Goal: Task Accomplishment & Management: Complete application form

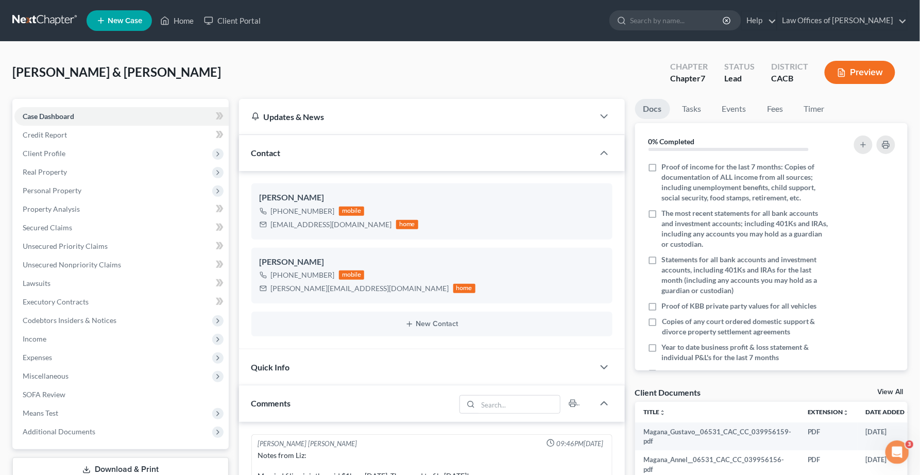
scroll to position [609, 0]
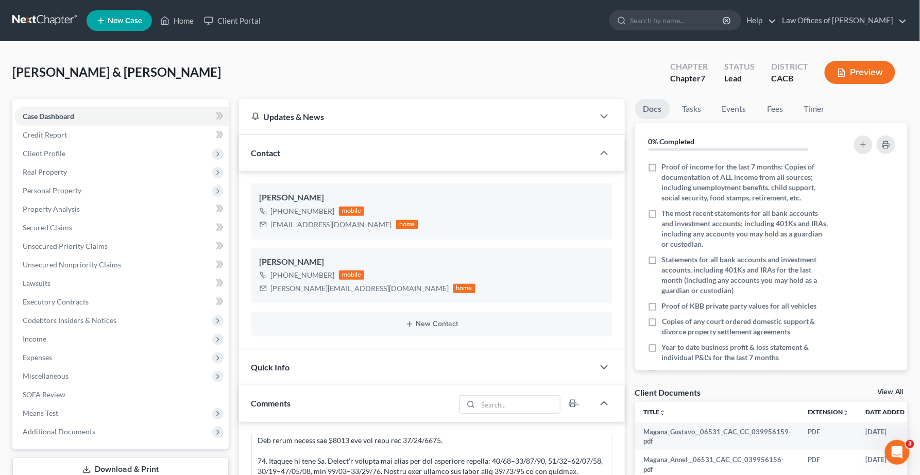
click at [854, 72] on button "Preview" at bounding box center [860, 72] width 71 height 23
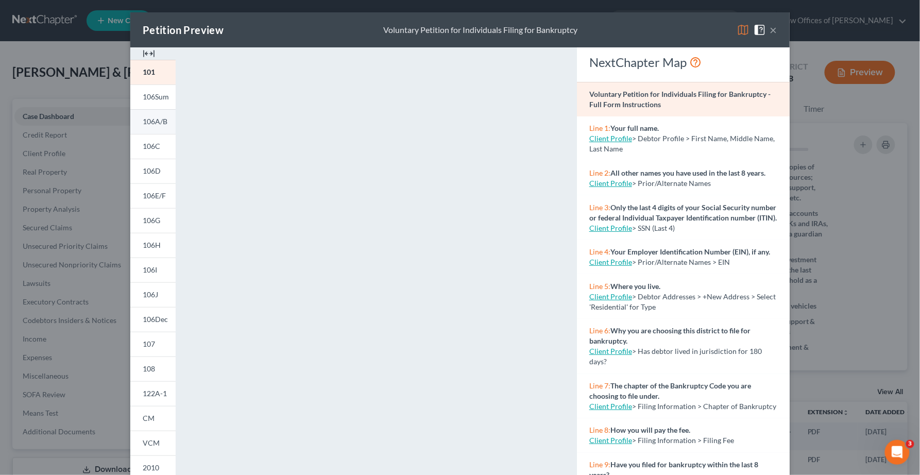
click at [161, 121] on span "106A/B" at bounding box center [155, 121] width 25 height 9
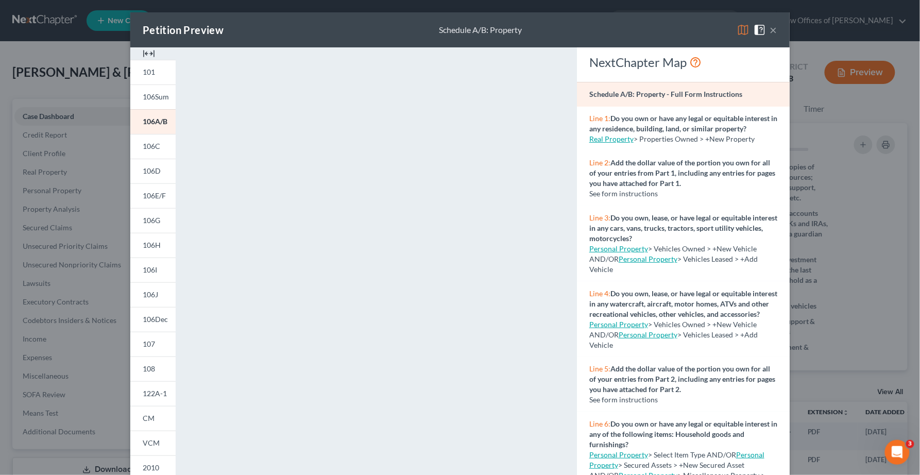
click at [585, 116] on div "Line 1: Do you own or have any legal or equitable interest in any residence, bu…" at bounding box center [683, 129] width 213 height 45
click at [776, 30] on button "×" at bounding box center [773, 30] width 7 height 12
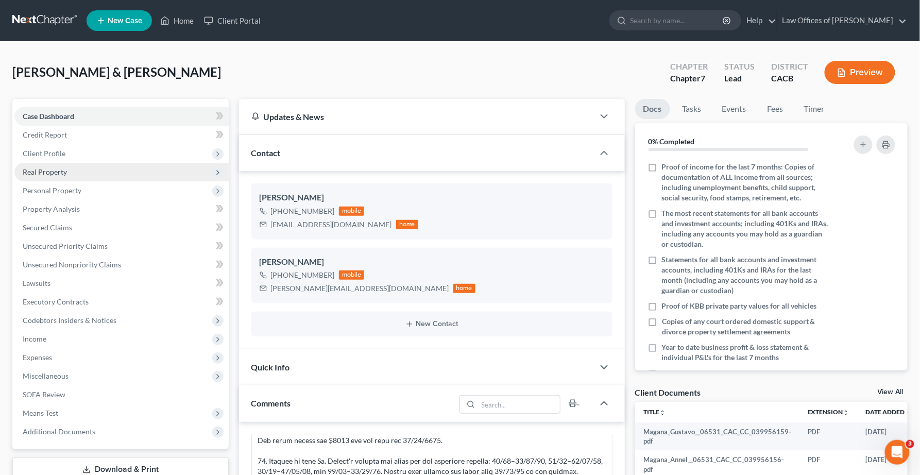
click at [54, 173] on span "Real Property" at bounding box center [45, 171] width 44 height 9
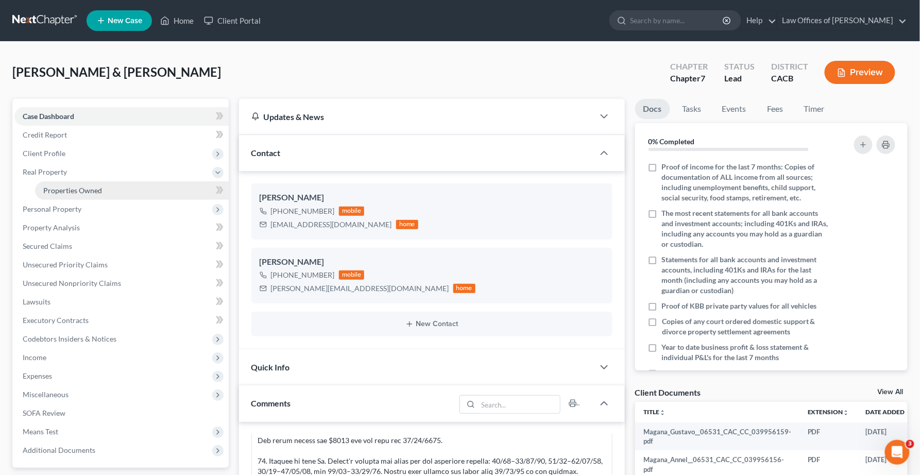
click at [58, 193] on span "Properties Owned" at bounding box center [72, 190] width 59 height 9
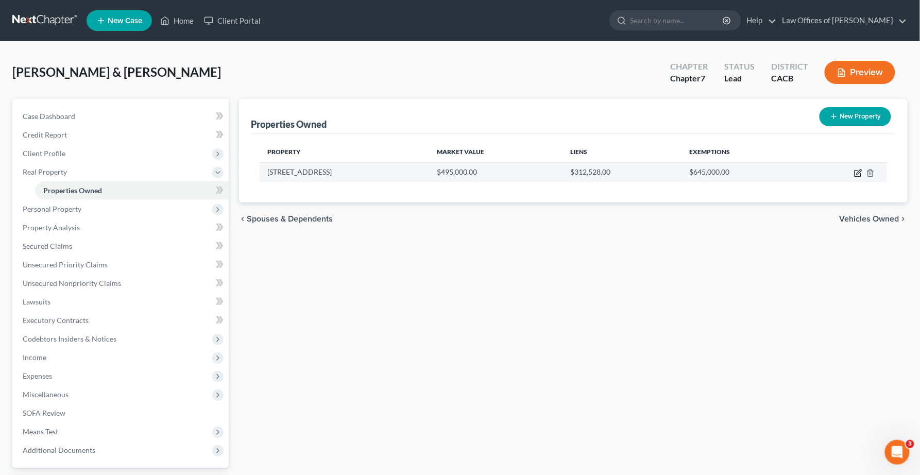
click at [858, 174] on icon "button" at bounding box center [858, 173] width 8 height 8
select select "4"
select select "0"
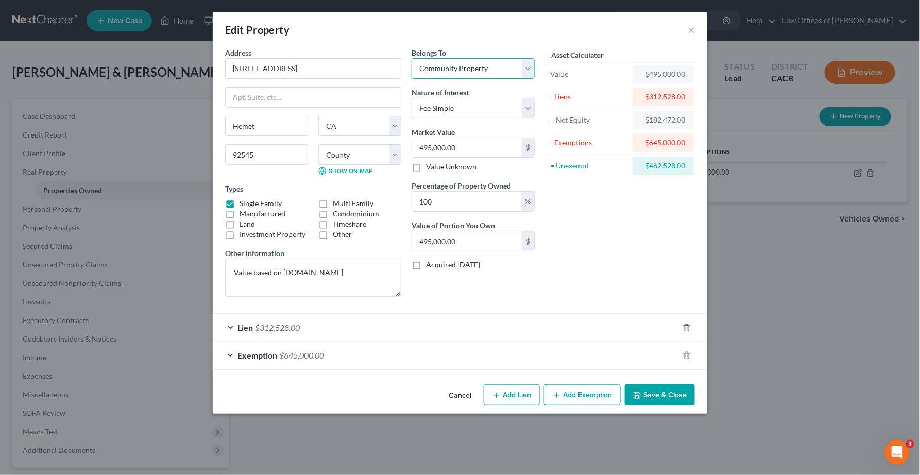
click at [502, 72] on select "Select Debtor 1 Only Debtor 2 Only Debtor 1 And Debtor 2 Only At Least One Of T…" at bounding box center [473, 68] width 123 height 21
click at [412, 58] on select "Select Debtor 1 Only Debtor 2 Only Debtor 1 And Debtor 2 Only At Least One Of T…" at bounding box center [473, 68] width 123 height 21
click at [489, 69] on select "Select Debtor 1 Only Debtor 2 Only Debtor 1 And Debtor 2 Only At Least One Of T…" at bounding box center [473, 68] width 123 height 21
select select "4"
click at [412, 58] on select "Select Debtor 1 Only Debtor 2 Only Debtor 1 And Debtor 2 Only At Least One Of T…" at bounding box center [473, 68] width 123 height 21
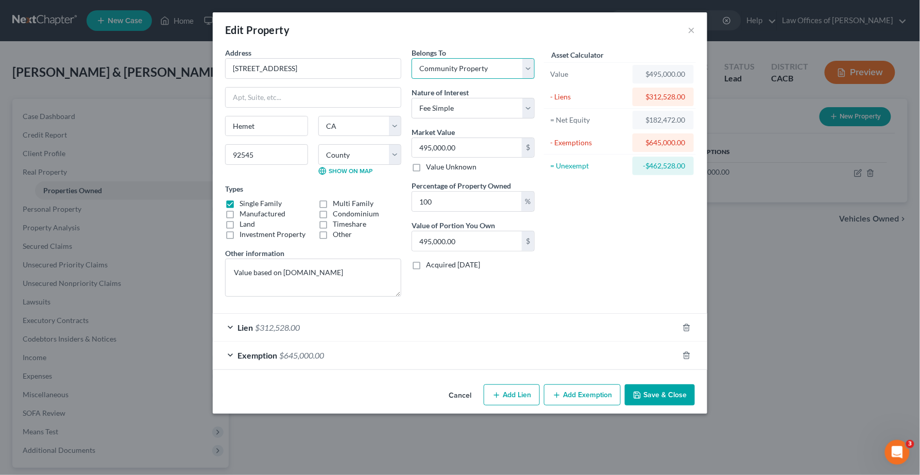
click at [490, 70] on select "Select Debtor 1 Only Debtor 2 Only Debtor 1 And Debtor 2 Only At Least One Of T…" at bounding box center [473, 68] width 123 height 21
click at [785, 251] on div "Edit Property × Address * 3473 Cougar Canyon Rd Hemet State AL AK AR AZ CA CO C…" at bounding box center [460, 237] width 920 height 475
click at [691, 30] on button "×" at bounding box center [691, 30] width 7 height 12
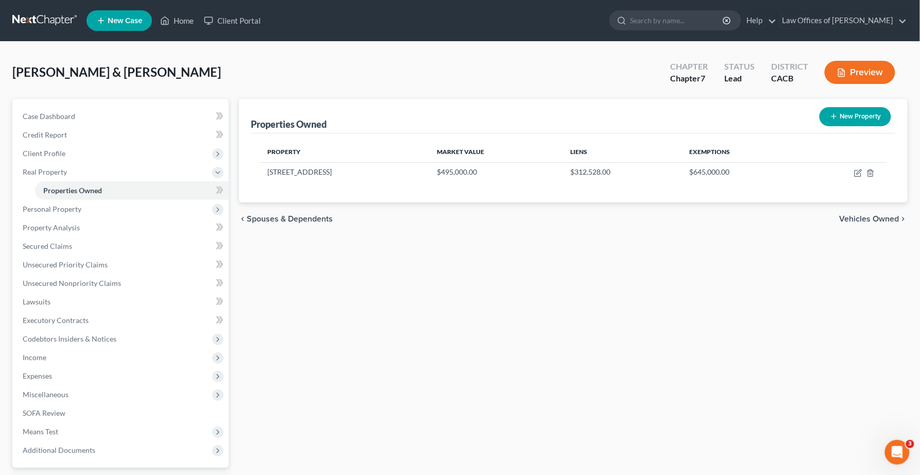
click at [867, 74] on button "Preview" at bounding box center [860, 72] width 71 height 23
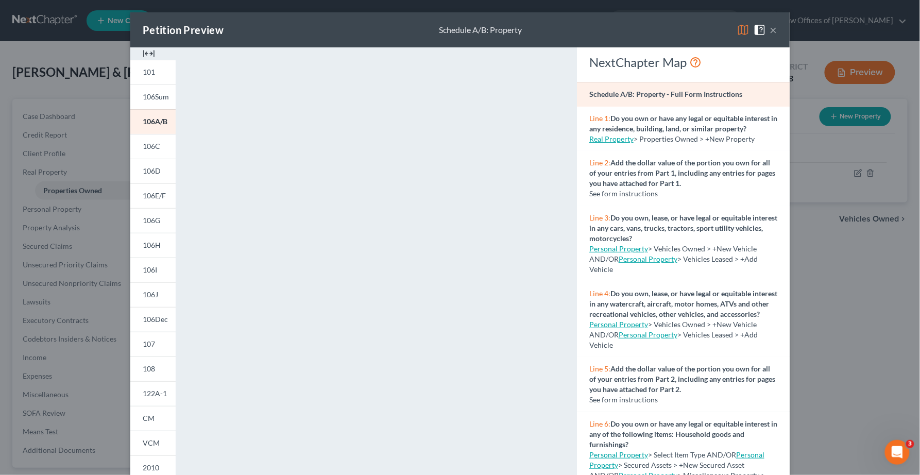
click at [775, 31] on button "×" at bounding box center [773, 30] width 7 height 12
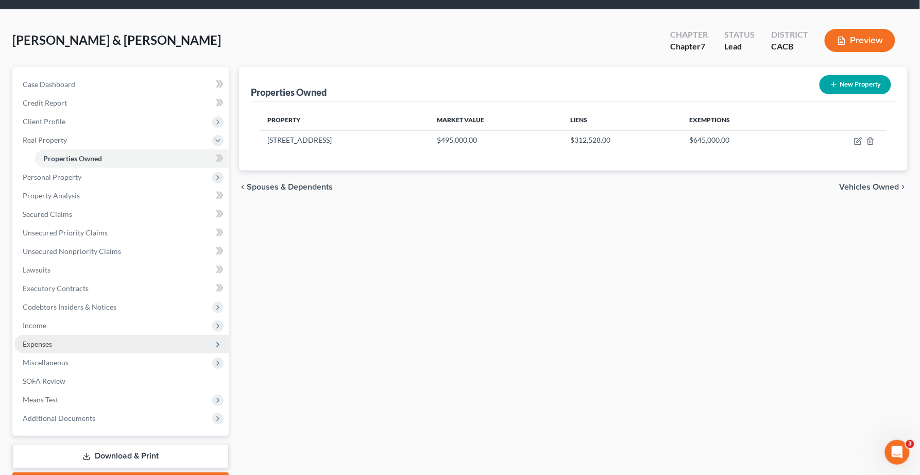
scroll to position [59, 0]
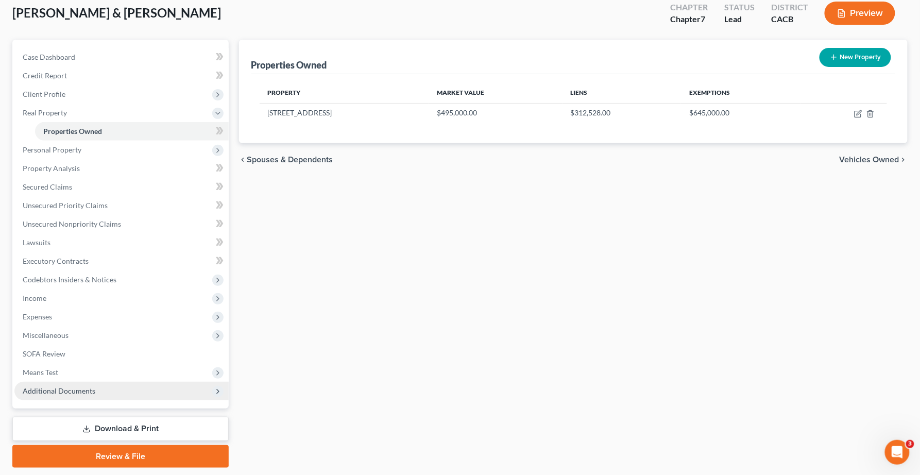
click at [131, 385] on span "Additional Documents" at bounding box center [121, 391] width 214 height 19
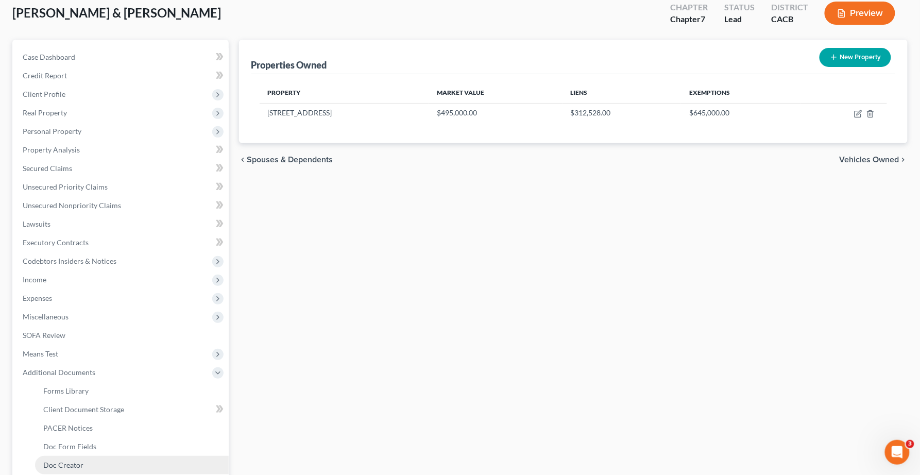
click at [106, 458] on link "Doc Creator" at bounding box center [132, 465] width 194 height 19
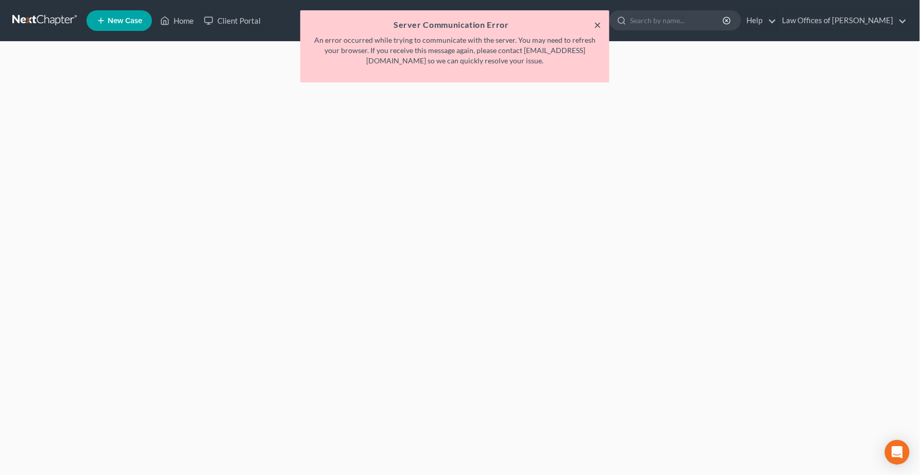
click at [600, 23] on button "×" at bounding box center [597, 25] width 7 height 12
